Goal: Information Seeking & Learning: Learn about a topic

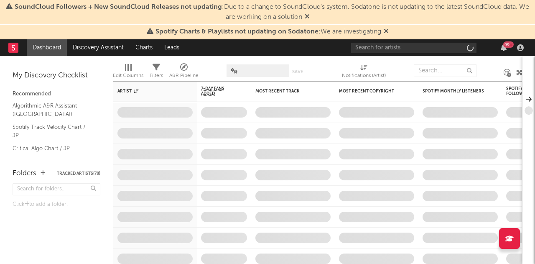
click at [386, 30] on icon at bounding box center [386, 31] width 5 height 7
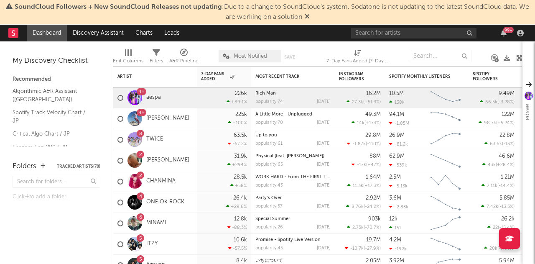
click at [316, 16] on span "SoundCloud Followers + New SoundCloud Releases not updating : Due to a change t…" at bounding box center [267, 12] width 527 height 20
click at [310, 16] on icon at bounding box center [307, 16] width 5 height 7
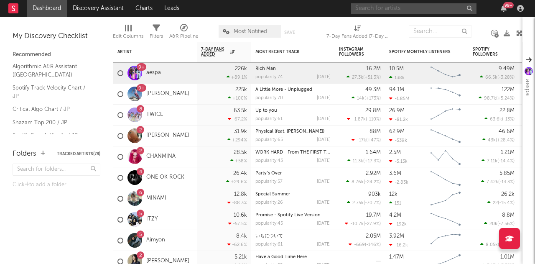
click at [365, 8] on input "text" at bounding box center [413, 8] width 125 height 10
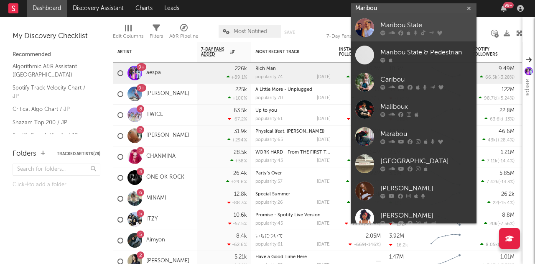
type input "Maribou"
click at [420, 24] on div "Maribou State" at bounding box center [426, 25] width 92 height 10
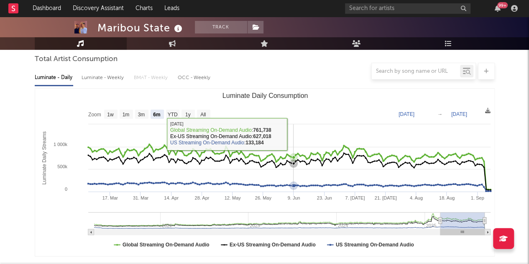
scroll to position [80, 0]
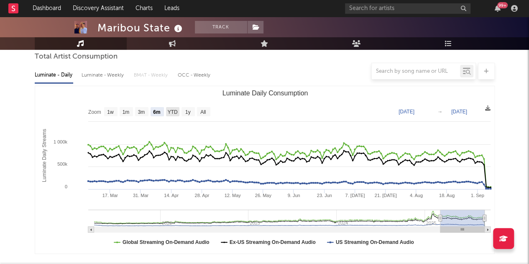
click at [171, 112] on text "YTD" at bounding box center [172, 112] width 10 height 6
select select "YTD"
type input "[DATE]"
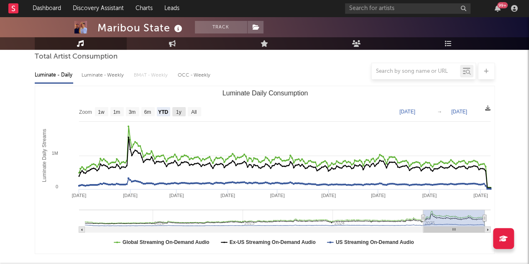
click at [181, 111] on text "1y" at bounding box center [178, 112] width 5 height 6
select select "1y"
type input "[DATE]"
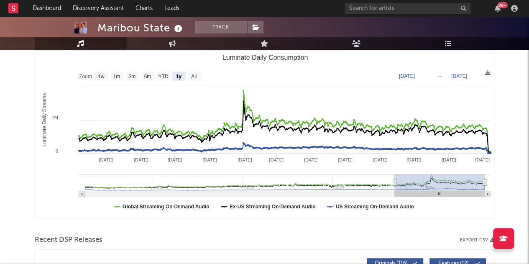
scroll to position [0, 0]
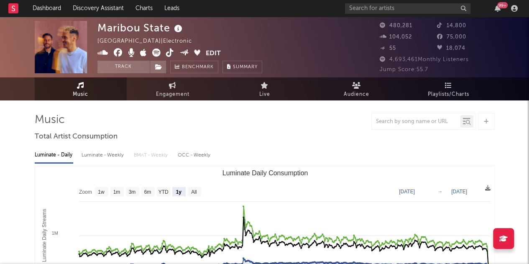
click at [381, 49] on icon at bounding box center [381, 47] width 5 height 3
click at [185, 50] on icon at bounding box center [184, 52] width 10 height 6
